Goal: Task Accomplishment & Management: Use online tool/utility

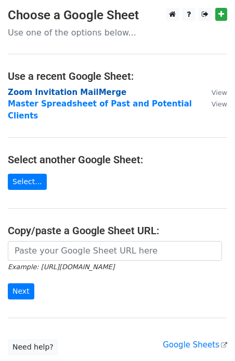
click at [59, 94] on strong "Zoom Invitation MailMerge" at bounding box center [67, 92] width 119 height 9
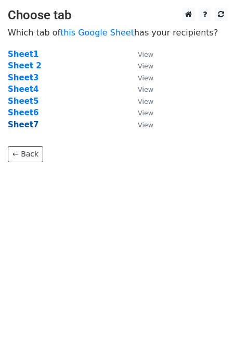
click at [17, 124] on strong "Sheet7" at bounding box center [23, 124] width 31 height 9
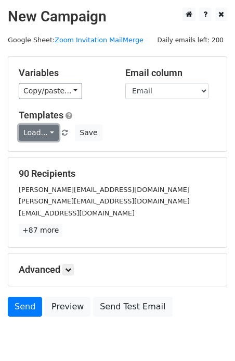
click at [46, 134] on link "Load..." at bounding box center [39, 133] width 40 height 16
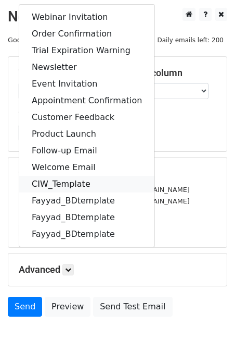
click at [66, 181] on link "CIW_Template" at bounding box center [86, 184] width 135 height 17
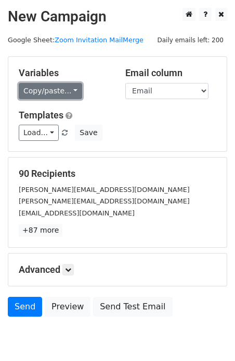
click at [70, 92] on link "Copy/paste..." at bounding box center [51, 91] width 64 height 16
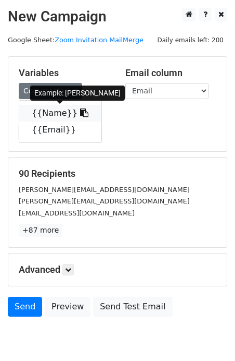
click at [45, 115] on link "{{Name}}" at bounding box center [60, 113] width 82 height 17
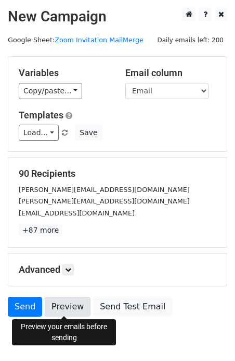
click at [63, 310] on link "Preview" at bounding box center [68, 306] width 46 height 20
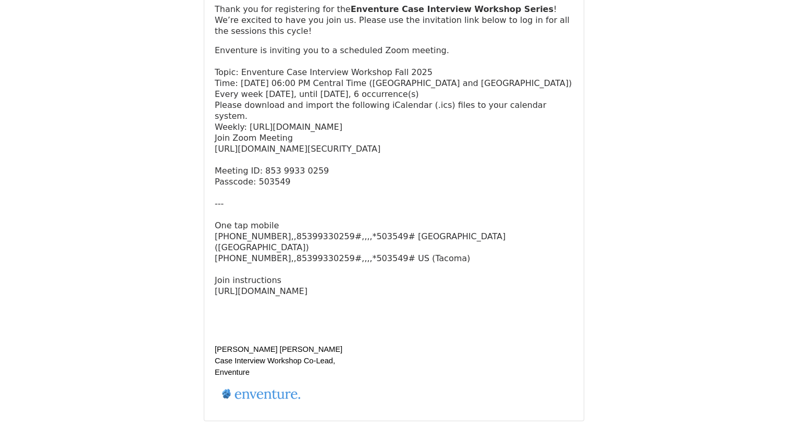
scroll to position [182, 0]
